Goal: Transaction & Acquisition: Purchase product/service

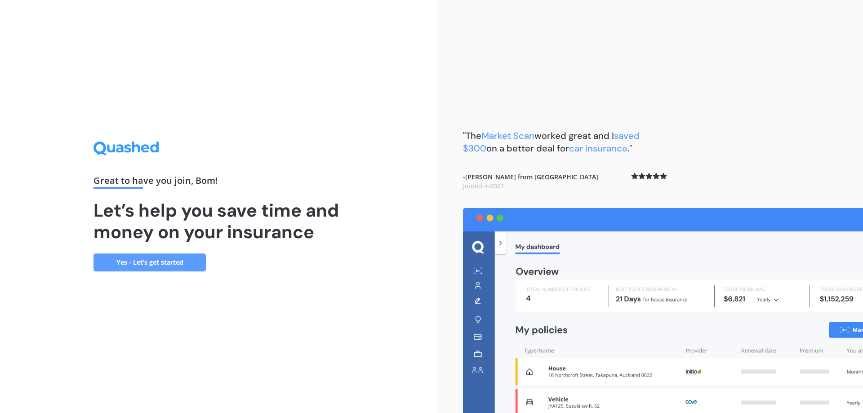
click at [167, 268] on link "Yes - Let’s get started" at bounding box center [149, 262] width 112 height 18
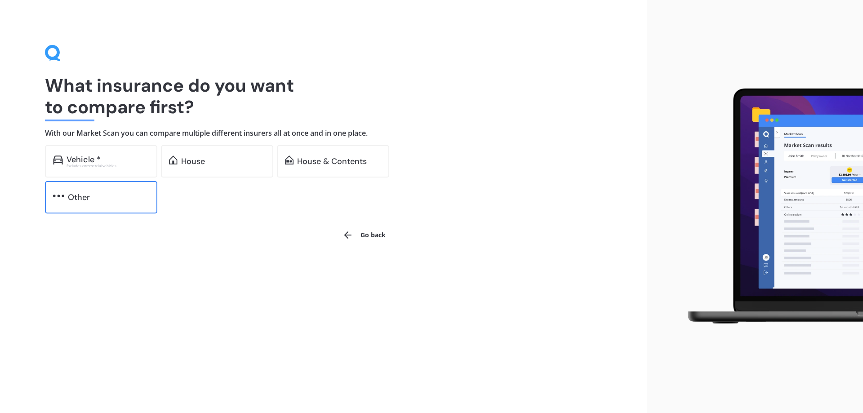
click at [140, 198] on div "Other" at bounding box center [108, 197] width 81 height 9
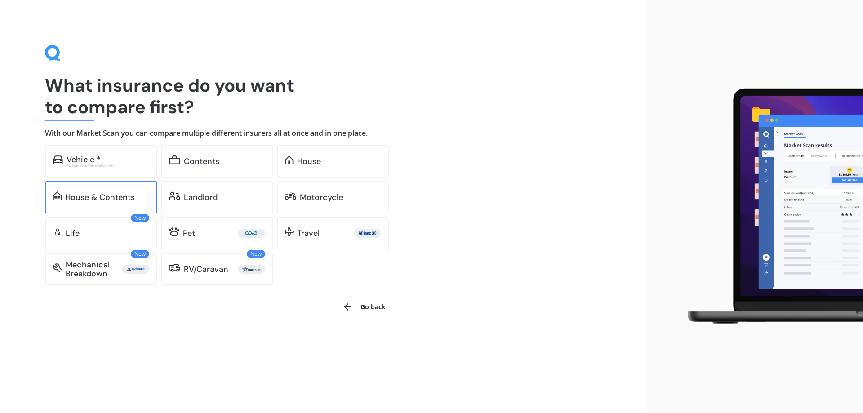
click at [142, 198] on div "House & Contents" at bounding box center [107, 197] width 84 height 9
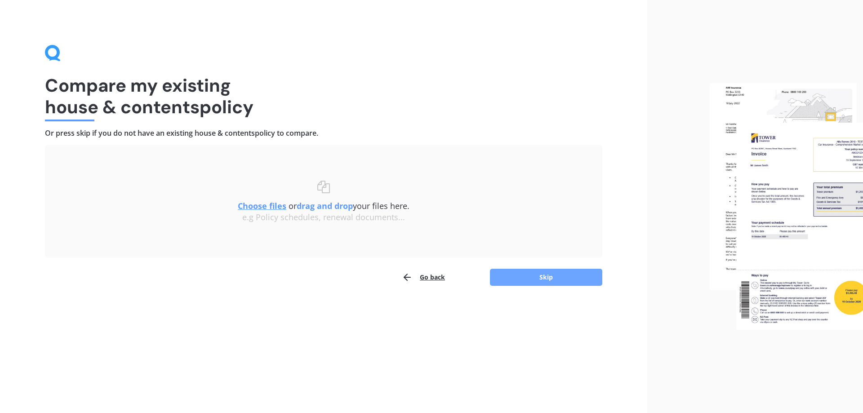
click at [550, 273] on button "Skip" at bounding box center [546, 277] width 112 height 17
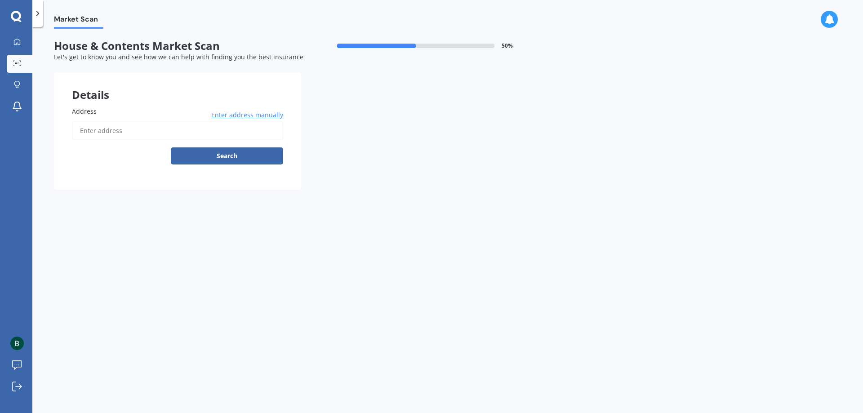
click at [235, 132] on input "Address" at bounding box center [177, 130] width 211 height 19
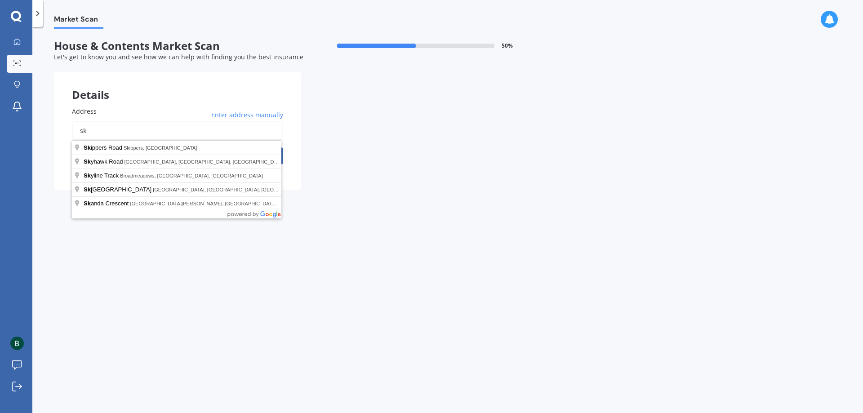
type input "s"
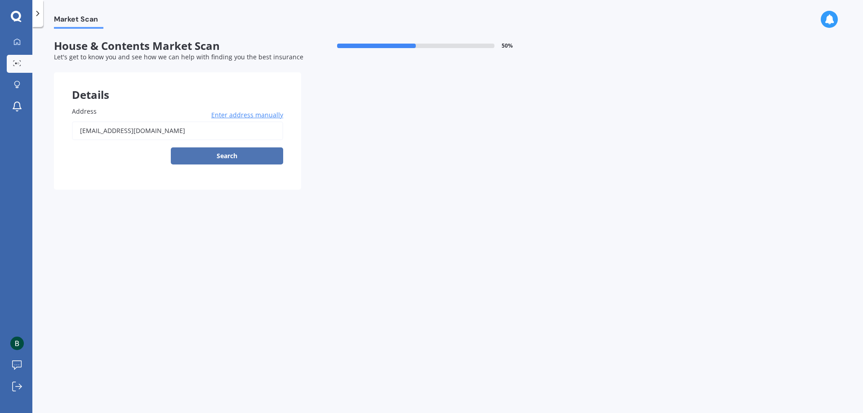
type input "[EMAIL_ADDRESS][DOMAIN_NAME]"
click at [229, 157] on button "Search" at bounding box center [227, 155] width 112 height 17
drag, startPoint x: 199, startPoint y: 131, endPoint x: -75, endPoint y: 102, distance: 276.1
click at [0, 102] on html "My Dashboard Market Scan Explore insurance Notifications Bom [PERSON_NAME] Subm…" at bounding box center [431, 206] width 863 height 413
click at [251, 111] on span "Enter address manually" at bounding box center [247, 115] width 72 height 9
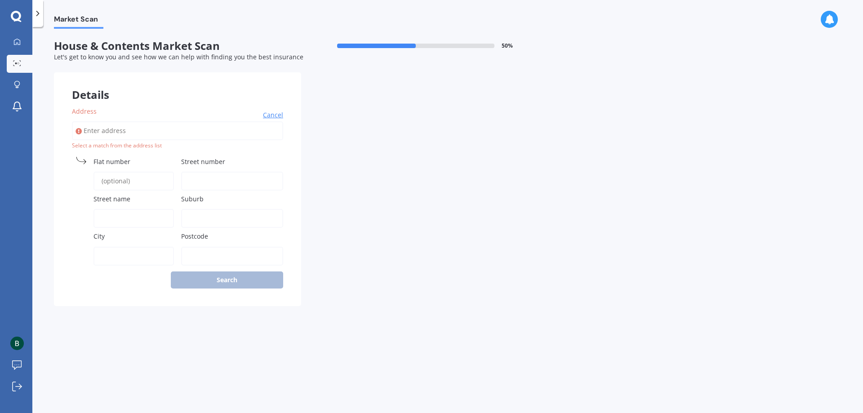
click at [148, 122] on input "Address" at bounding box center [177, 130] width 211 height 19
click at [151, 126] on input "Address" at bounding box center [177, 130] width 211 height 19
type input "[STREET_ADDRESS]"
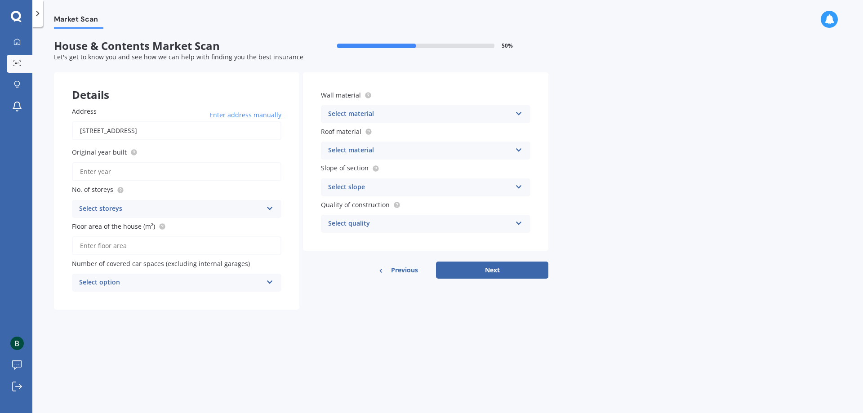
click at [222, 163] on input "Original year built" at bounding box center [176, 171] width 209 height 19
type input "2025"
click at [201, 203] on div "Select storeys 1 2 3 4 5+" at bounding box center [176, 209] width 209 height 18
click at [159, 229] on div "1" at bounding box center [176, 226] width 208 height 16
click at [141, 244] on input "Floor area of the house (m²)" at bounding box center [176, 245] width 209 height 19
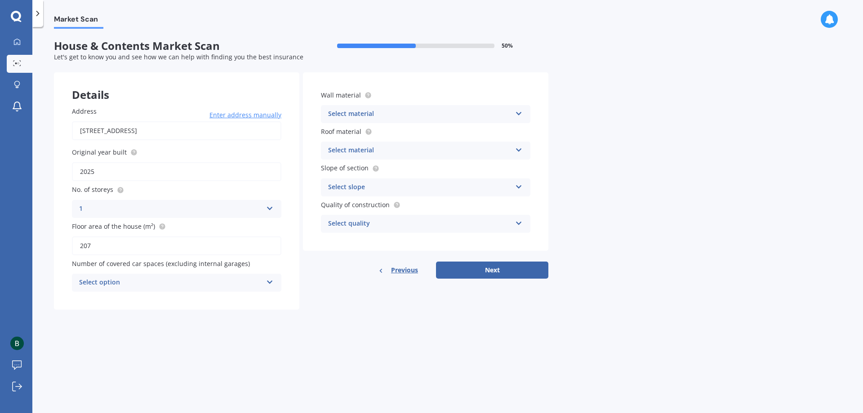
type input "207"
click at [198, 272] on div "Number of covered car spaces (excluding internal garages) Select option 0 1 2 3…" at bounding box center [176, 275] width 209 height 33
click at [196, 281] on div "Select option" at bounding box center [170, 282] width 183 height 11
click at [155, 330] on div "2" at bounding box center [176, 332] width 208 height 16
click at [451, 125] on div "Wall material Select material Artificial weatherboard/plank cladding Blockwork …" at bounding box center [425, 161] width 245 height 178
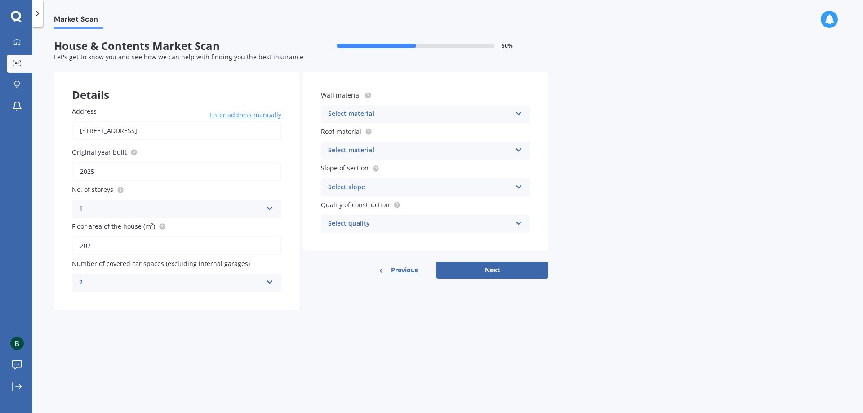
click at [470, 115] on div "Select material" at bounding box center [419, 114] width 183 height 11
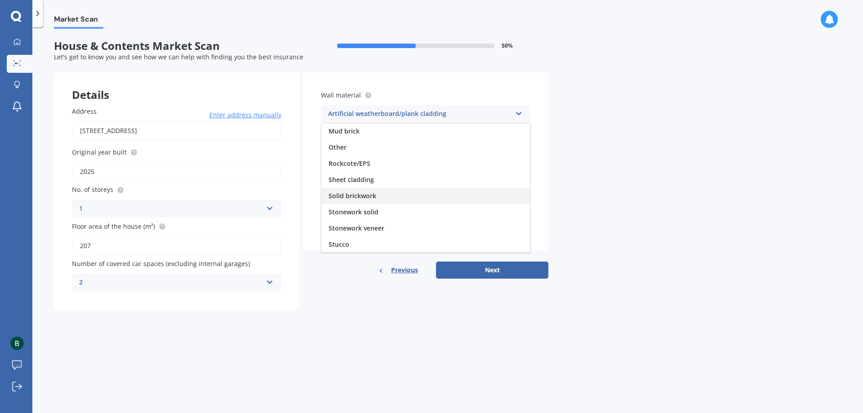
scroll to position [82, 0]
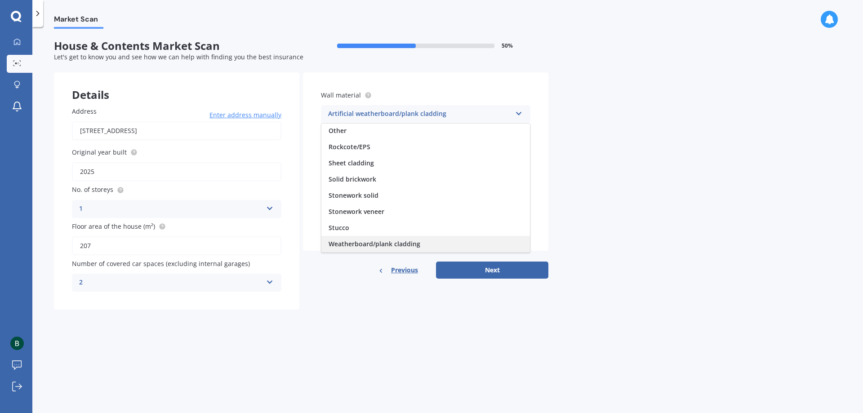
click at [403, 248] on span "Weatherboard/plank cladding" at bounding box center [374, 243] width 92 height 9
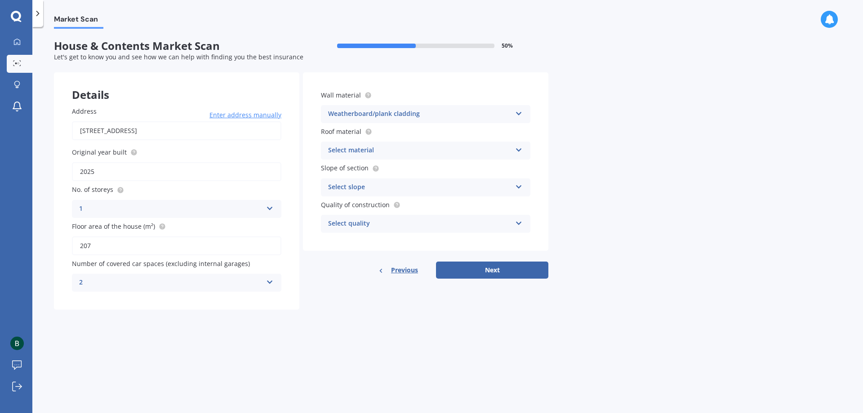
click at [408, 150] on div "Select material" at bounding box center [419, 150] width 183 height 11
drag, startPoint x: 383, startPoint y: 252, endPoint x: 613, endPoint y: 210, distance: 233.9
click at [613, 210] on div "Market Scan House & Contents Market Scan 50 % Let's get to know you and see how…" at bounding box center [447, 222] width 830 height 386
click at [430, 187] on div "Select slope" at bounding box center [419, 187] width 183 height 11
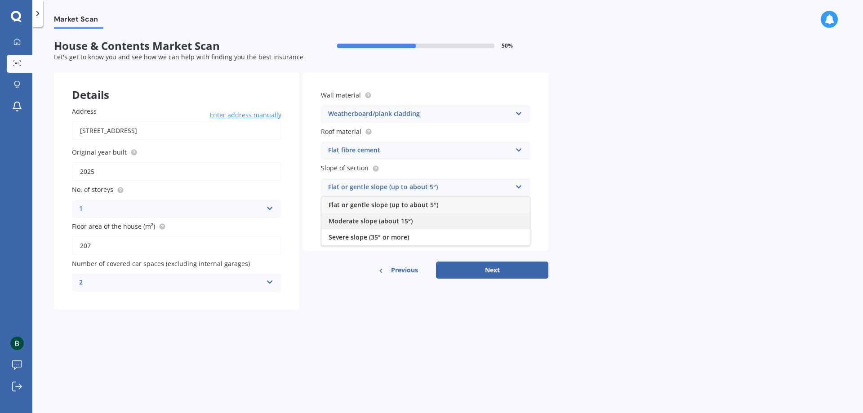
click at [374, 227] on div "Moderate slope (about 15°)" at bounding box center [425, 221] width 208 height 16
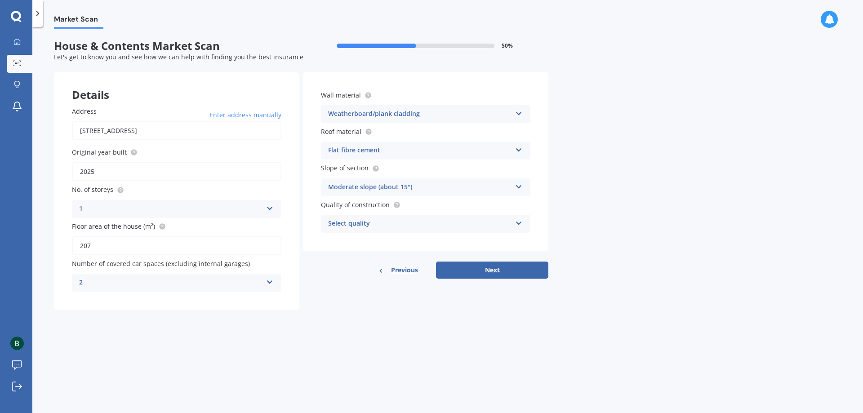
click at [389, 222] on div "Select quality" at bounding box center [419, 223] width 183 height 11
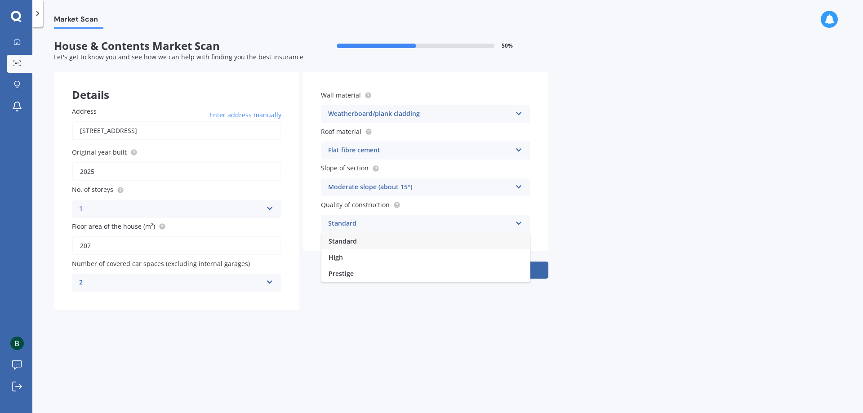
click at [370, 243] on div "Standard" at bounding box center [425, 241] width 208 height 16
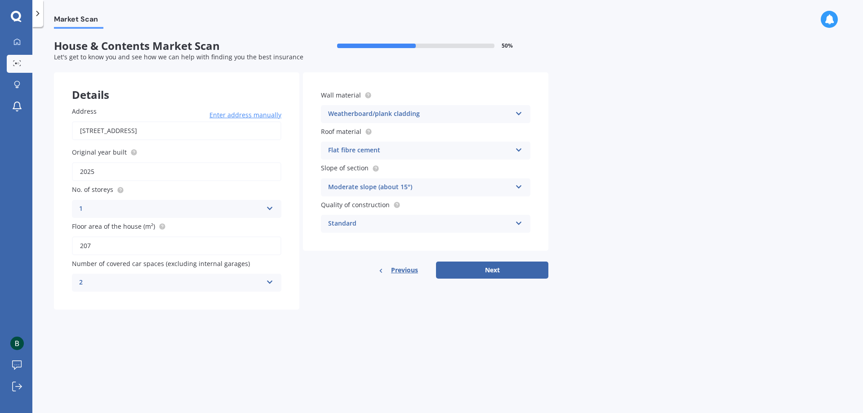
click at [408, 153] on div "Flat fibre cement" at bounding box center [419, 150] width 183 height 11
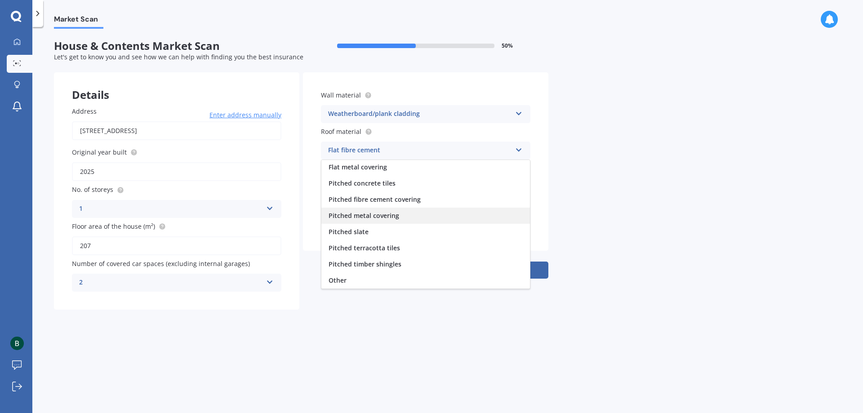
scroll to position [0, 0]
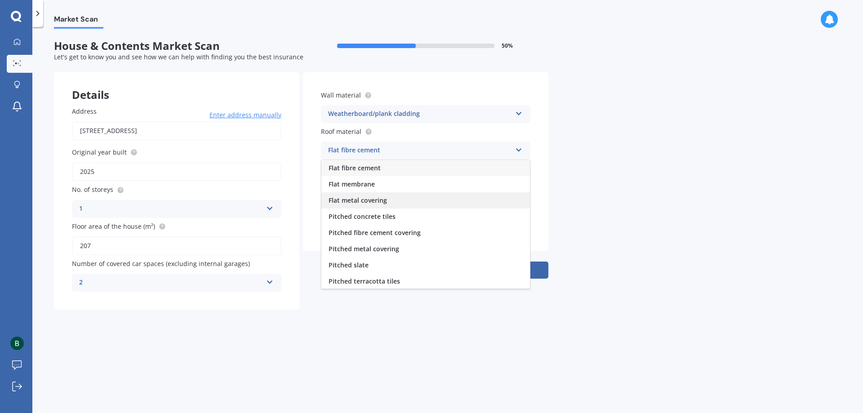
click at [391, 203] on div "Flat metal covering" at bounding box center [425, 200] width 208 height 16
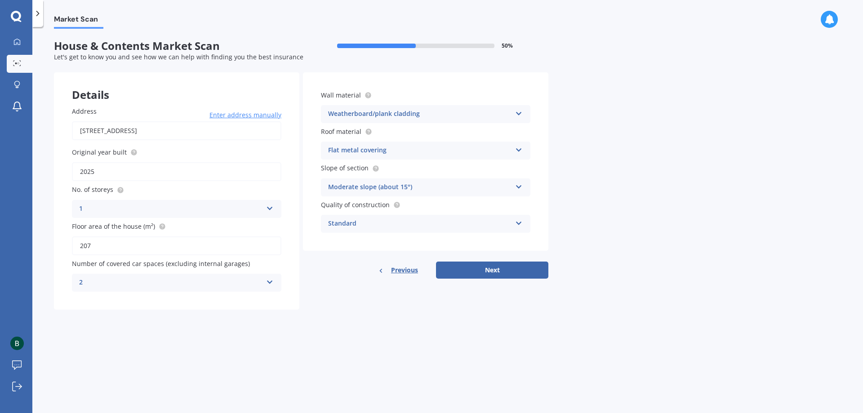
click at [470, 274] on button "Next" at bounding box center [492, 270] width 112 height 17
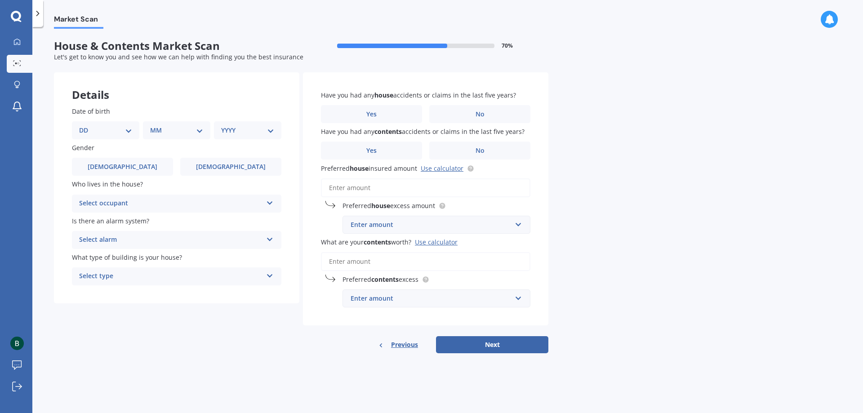
click at [101, 134] on select "DD 01 02 03 04 05 06 07 08 09 10 11 12 13 14 15 16 17 18 19 20 21 22 23 24 25 2…" at bounding box center [105, 130] width 53 height 10
select select "28"
click at [86, 125] on select "DD 01 02 03 04 05 06 07 08 09 10 11 12 13 14 15 16 17 18 19 20 21 22 23 24 25 2…" at bounding box center [105, 130] width 53 height 10
click at [194, 134] on select "MM 01 02 03 04 05 06 07 08 09 10 11 12" at bounding box center [178, 130] width 49 height 10
select select "09"
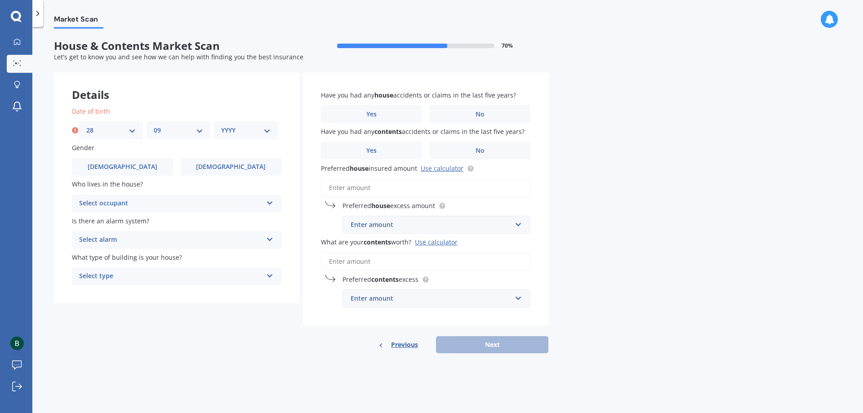
click at [154, 125] on select "MM 01 02 03 04 05 06 07 08 09 10 11 12" at bounding box center [178, 130] width 49 height 10
click at [250, 131] on select "YYYY 2009 2008 2007 2006 2005 2004 2003 2002 2001 2000 1999 1998 1997 1996 1995…" at bounding box center [245, 130] width 49 height 10
select select "1989"
click at [221, 125] on select "YYYY 2009 2008 2007 2006 2005 2004 2003 2002 2001 2000 1999 1998 1997 1996 1995…" at bounding box center [245, 130] width 49 height 10
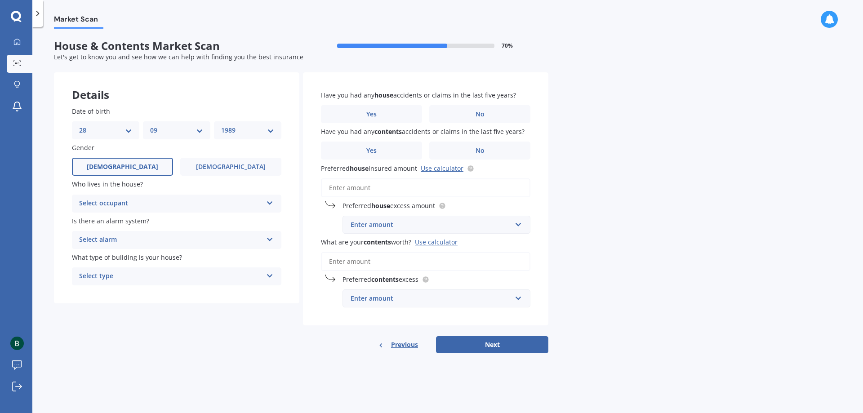
click at [135, 174] on label "[DEMOGRAPHIC_DATA]" at bounding box center [122, 167] width 101 height 18
click at [0, 0] on input "[DEMOGRAPHIC_DATA]" at bounding box center [0, 0] width 0 height 0
click at [149, 206] on div "Select occupant" at bounding box center [170, 203] width 183 height 11
click at [170, 220] on div "Owner" at bounding box center [176, 221] width 208 height 16
click at [187, 238] on div "Select alarm" at bounding box center [170, 240] width 183 height 11
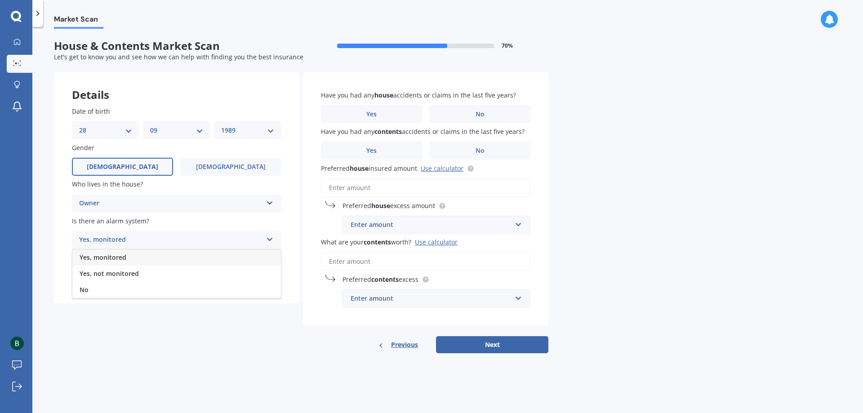
click at [192, 258] on div "Yes, monitored" at bounding box center [176, 257] width 208 height 16
click at [198, 274] on div "Select type" at bounding box center [170, 276] width 183 height 11
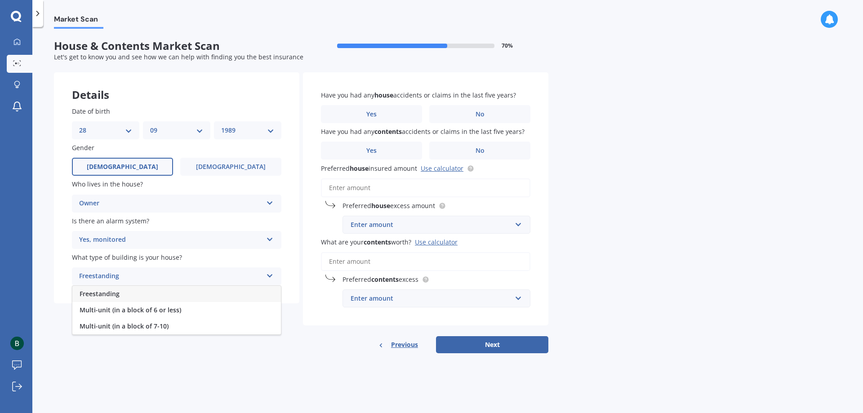
click at [194, 296] on div "Freestanding" at bounding box center [176, 294] width 208 height 16
click at [463, 119] on label "No" at bounding box center [479, 114] width 101 height 18
click at [0, 0] on input "No" at bounding box center [0, 0] width 0 height 0
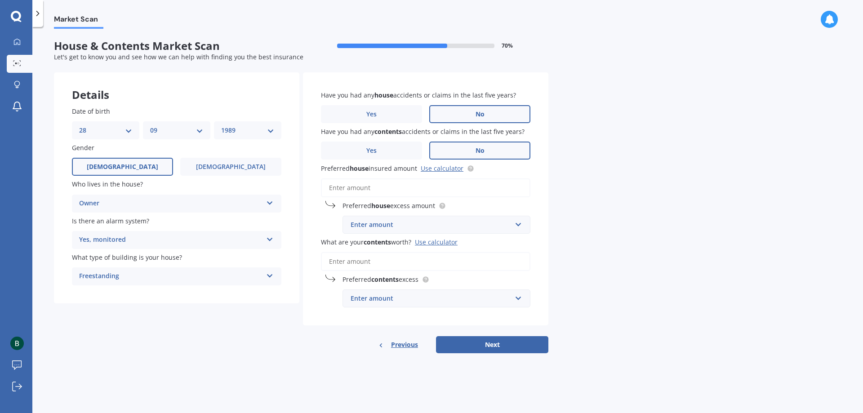
click at [460, 152] on label "No" at bounding box center [479, 151] width 101 height 18
click at [0, 0] on input "No" at bounding box center [0, 0] width 0 height 0
click at [448, 189] on input "Preferred house insured amount Use calculator" at bounding box center [425, 187] width 209 height 19
click at [433, 170] on link "Use calculator" at bounding box center [442, 168] width 43 height 9
